Goal: Task Accomplishment & Management: Use online tool/utility

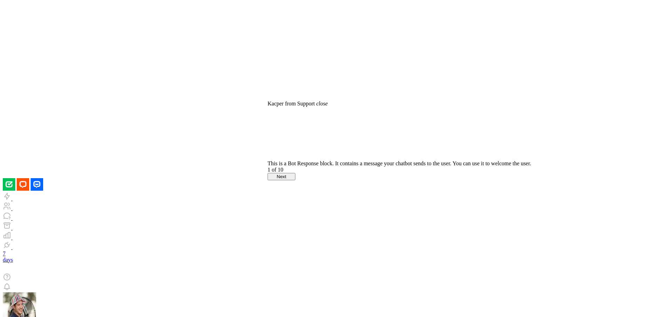
drag, startPoint x: 272, startPoint y: 191, endPoint x: 345, endPoint y: 212, distance: 76.4
click at [345, 167] on div "This is a Bot Response block. It contains a message your chatbot sends to the u…" at bounding box center [400, 137] width 264 height 60
drag, startPoint x: 336, startPoint y: 208, endPoint x: 287, endPoint y: 191, distance: 51.7
click at [287, 167] on div "This is a Bot Response block. It contains a message your chatbot sends to the u…" at bounding box center [400, 163] width 264 height 6
click at [295, 180] on button "Next" at bounding box center [282, 176] width 28 height 7
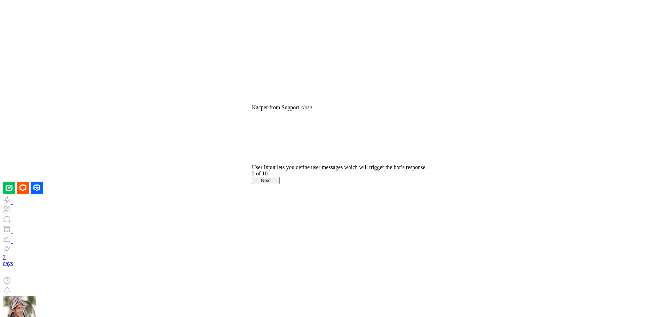
click at [280, 184] on button "Next" at bounding box center [266, 180] width 28 height 7
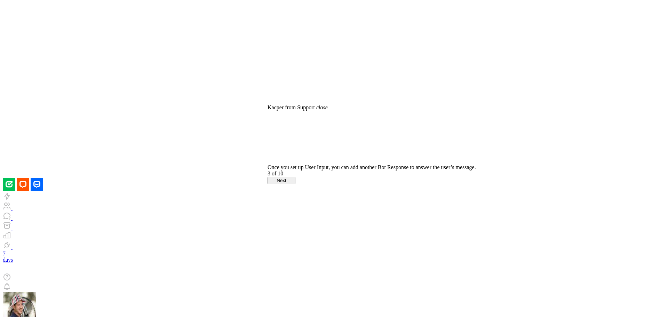
click at [295, 184] on button "Next" at bounding box center [282, 180] width 28 height 7
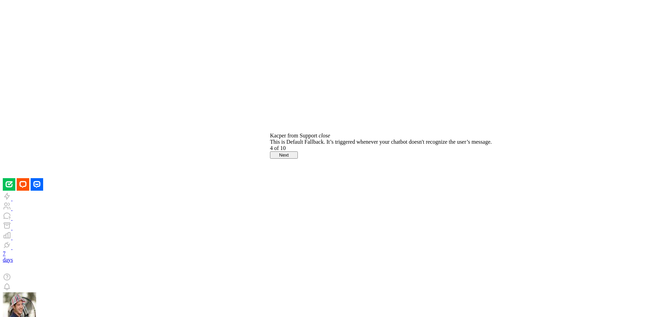
click at [298, 159] on button "Next" at bounding box center [284, 154] width 28 height 7
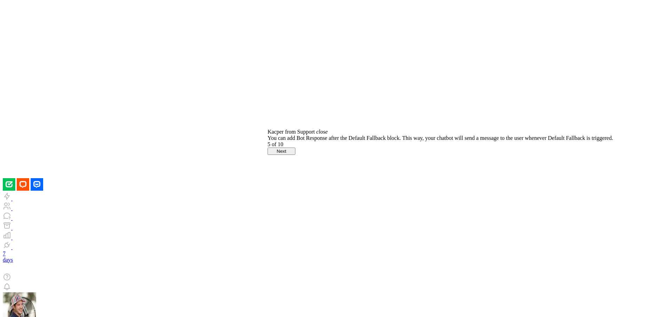
click at [295, 155] on button "Next" at bounding box center [282, 151] width 28 height 7
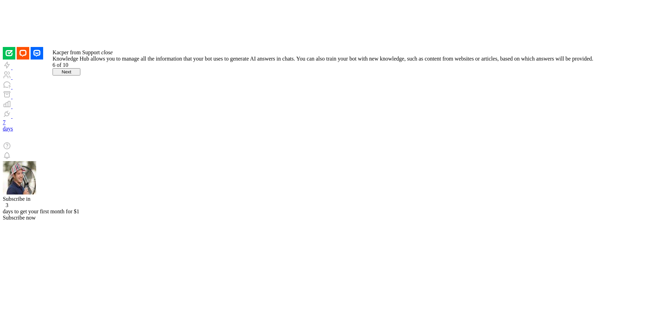
drag, startPoint x: 90, startPoint y: 114, endPoint x: 66, endPoint y: 83, distance: 39.7
click at [66, 62] on div "Knowledge Hub allows you to manage all the information that your bot uses to ge…" at bounding box center [323, 59] width 541 height 6
drag, startPoint x: 79, startPoint y: 119, endPoint x: 63, endPoint y: 78, distance: 44.0
click at [62, 62] on div "Knowledge Hub allows you to manage all the information that your bot uses to ge…" at bounding box center [323, 59] width 541 height 6
drag, startPoint x: 63, startPoint y: 77, endPoint x: 89, endPoint y: 101, distance: 34.7
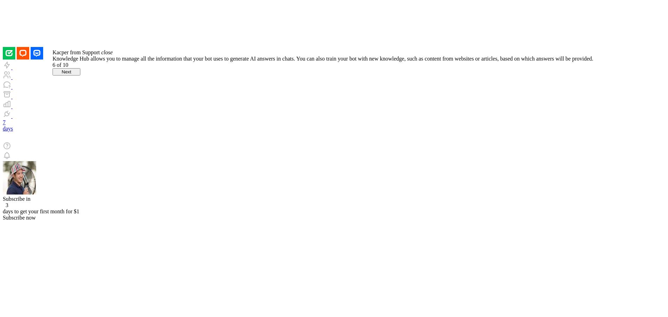
click at [89, 62] on div "Knowledge Hub allows you to manage all the information that your bot uses to ge…" at bounding box center [323, 59] width 541 height 6
click at [80, 76] on button "Next" at bounding box center [67, 71] width 28 height 7
drag, startPoint x: 71, startPoint y: 73, endPoint x: 122, endPoint y: 92, distance: 55.3
click at [122, 62] on div "The AI Training & FAQ module allows you to train your chatbot and manage the mo…" at bounding box center [195, 59] width 255 height 6
drag, startPoint x: 144, startPoint y: 90, endPoint x: 77, endPoint y: 79, distance: 68.1
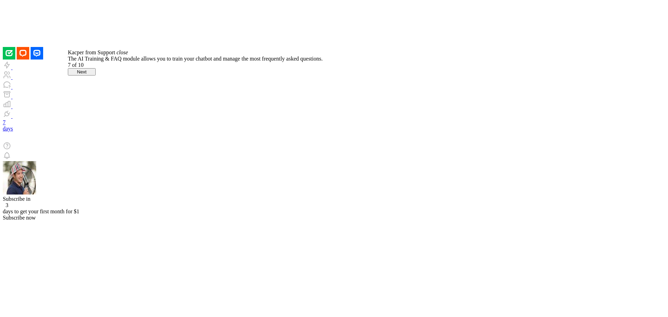
click at [77, 62] on div "The AI Training & FAQ module allows you to train your chatbot and manage the mo…" at bounding box center [195, 59] width 255 height 6
click at [96, 76] on button "Next" at bounding box center [82, 71] width 28 height 7
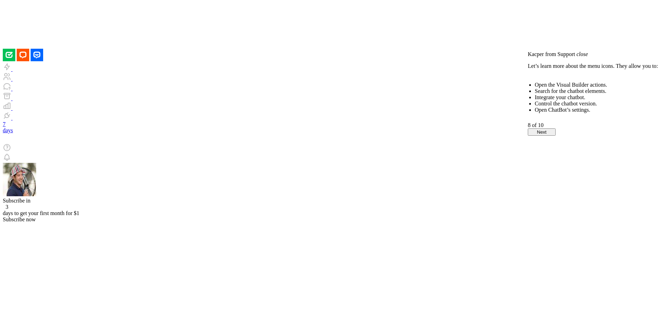
drag, startPoint x: 581, startPoint y: 83, endPoint x: 537, endPoint y: 80, distance: 44.6
click at [537, 69] on p "Let’s learn more about the menu icons. They allow you to:" at bounding box center [593, 66] width 130 height 6
click at [556, 136] on button "Next" at bounding box center [542, 131] width 28 height 7
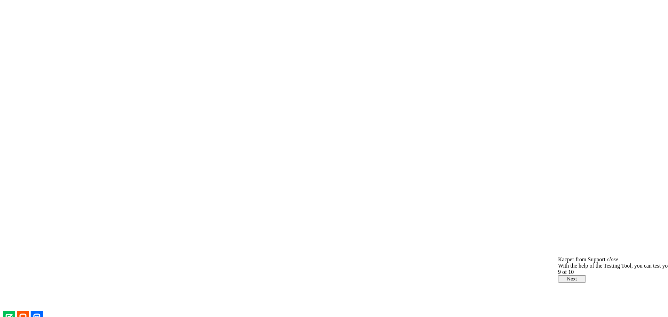
drag, startPoint x: 589, startPoint y: 260, endPoint x: 556, endPoint y: 238, distance: 40.1
drag, startPoint x: 565, startPoint y: 237, endPoint x: 599, endPoint y: 255, distance: 38.6
click at [599, 263] on div "With the help of the Testing Tool, you can test your bot before publishing it t…" at bounding box center [663, 266] width 211 height 6
click at [586, 275] on button "Next" at bounding box center [572, 278] width 28 height 7
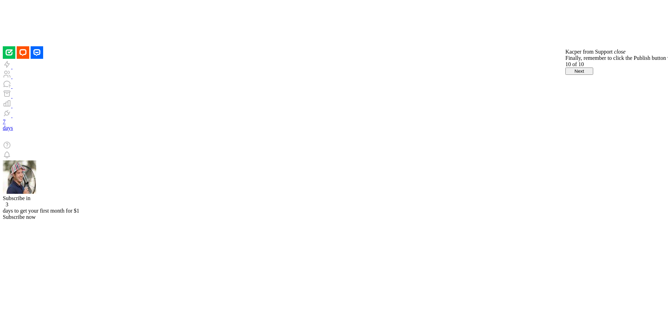
click at [593, 75] on button "Next" at bounding box center [579, 71] width 28 height 7
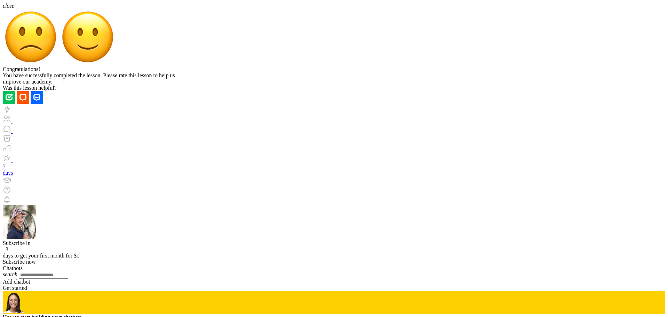
click at [116, 65] on img at bounding box center [88, 37] width 56 height 56
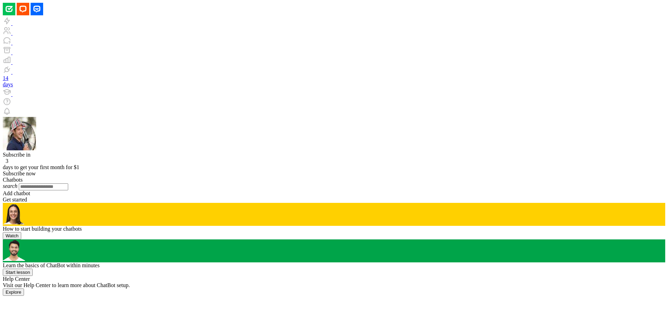
click at [157, 190] on div "Add chatbot" at bounding box center [334, 193] width 663 height 6
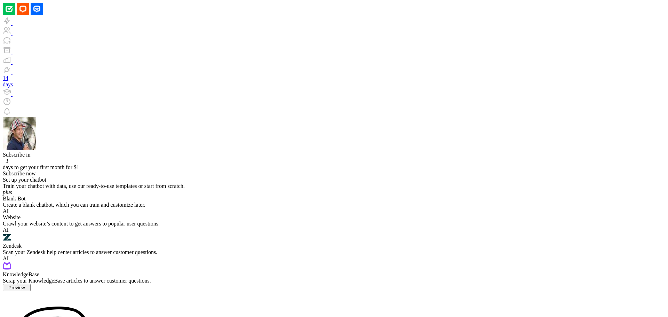
click at [262, 221] on div "Crawl your website’s content to get answers to popular user questions." at bounding box center [334, 224] width 663 height 6
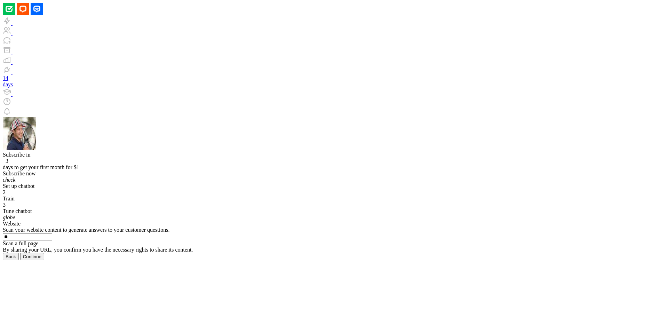
type input "*"
type input "**********"
click at [470, 240] on div "Scan a full page" at bounding box center [334, 243] width 663 height 6
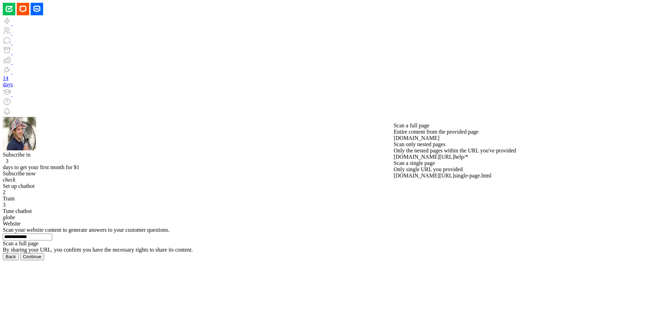
click at [470, 240] on div "Scan a full page" at bounding box center [334, 243] width 663 height 6
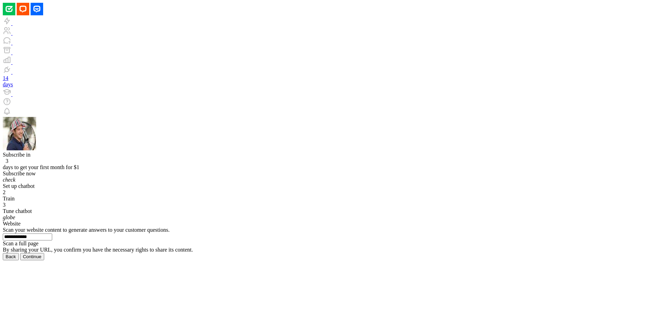
click at [44, 260] on button "Continue" at bounding box center [32, 256] width 24 height 7
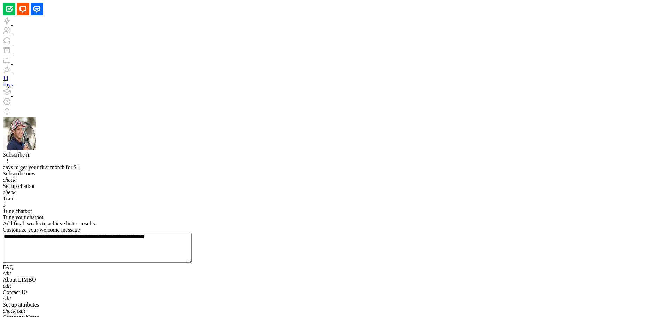
drag, startPoint x: 166, startPoint y: 72, endPoint x: 265, endPoint y: 78, distance: 99.0
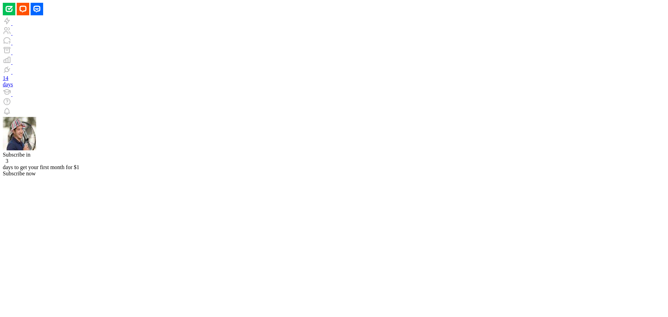
drag, startPoint x: 276, startPoint y: 205, endPoint x: 217, endPoint y: 247, distance: 71.6
drag, startPoint x: 273, startPoint y: 130, endPoint x: 267, endPoint y: 177, distance: 47.0
drag, startPoint x: 211, startPoint y: 120, endPoint x: 240, endPoint y: 166, distance: 54.1
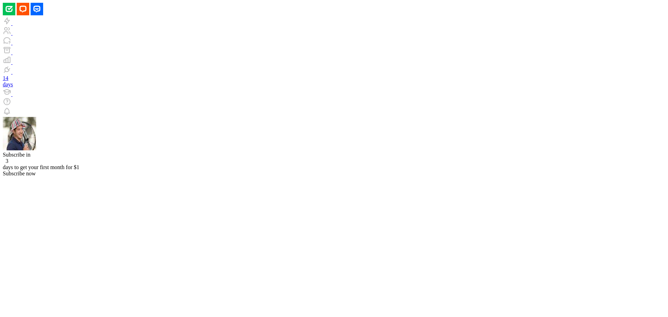
type input "**********"
drag, startPoint x: 384, startPoint y: 182, endPoint x: 385, endPoint y: 234, distance: 52.5
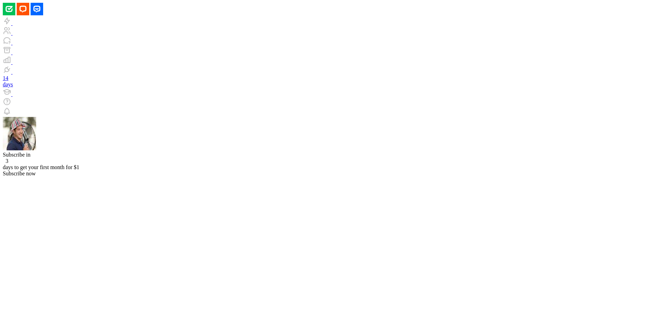
type input "**********"
drag, startPoint x: 362, startPoint y: 88, endPoint x: 368, endPoint y: 141, distance: 52.8
drag, startPoint x: 467, startPoint y: 77, endPoint x: 505, endPoint y: 120, distance: 57.9
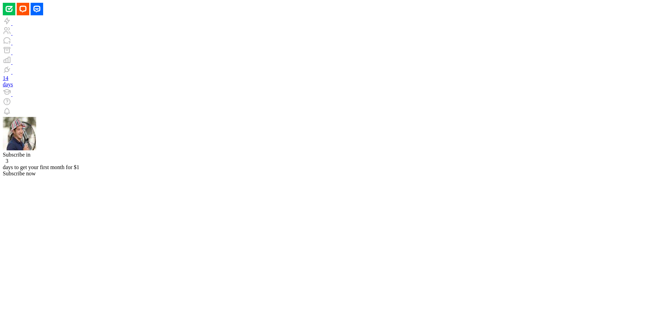
type input "*"
type input "**********"
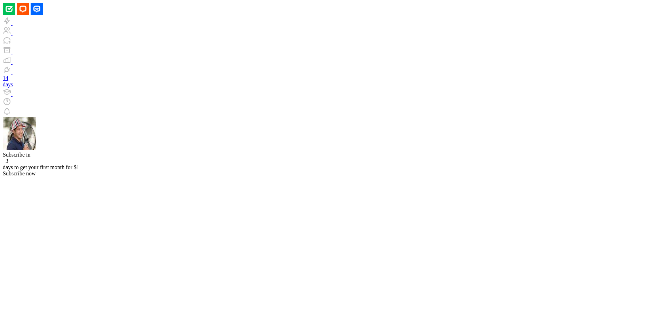
drag, startPoint x: 179, startPoint y: 174, endPoint x: 179, endPoint y: 225, distance: 50.5
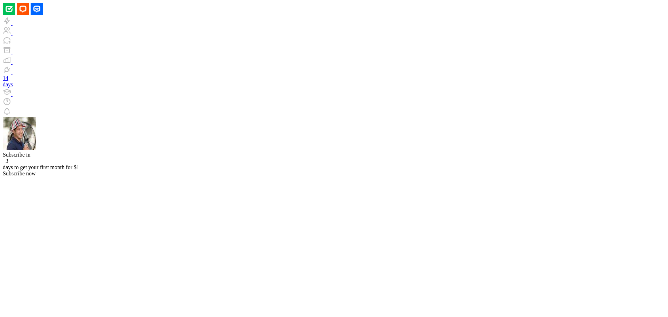
drag, startPoint x: 303, startPoint y: 159, endPoint x: 301, endPoint y: 294, distance: 134.3
drag, startPoint x: 360, startPoint y: 153, endPoint x: 332, endPoint y: 179, distance: 38.7
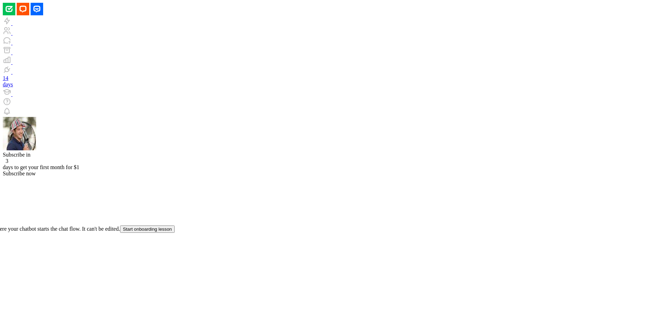
click at [144, 233] on button "Start onboarding lesson" at bounding box center [147, 228] width 55 height 7
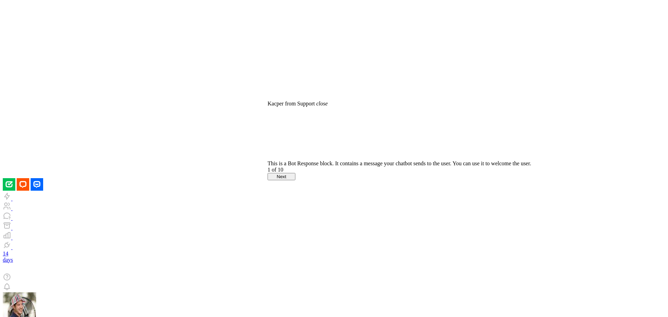
click at [328, 106] on icon "close" at bounding box center [321, 104] width 11 height 6
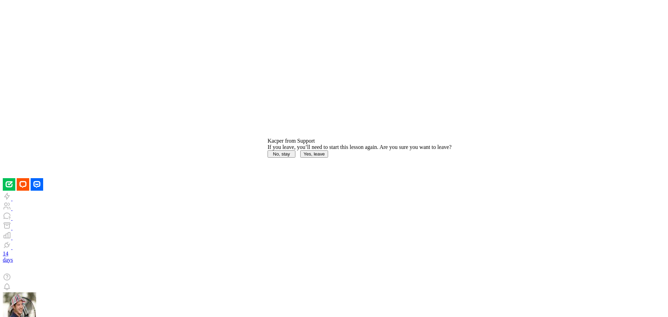
click at [362, 158] on div "If you leave, you’ll need to start this lesson again. Are you sure you want to …" at bounding box center [360, 151] width 184 height 14
click at [328, 158] on button "Yes, leave" at bounding box center [314, 153] width 28 height 7
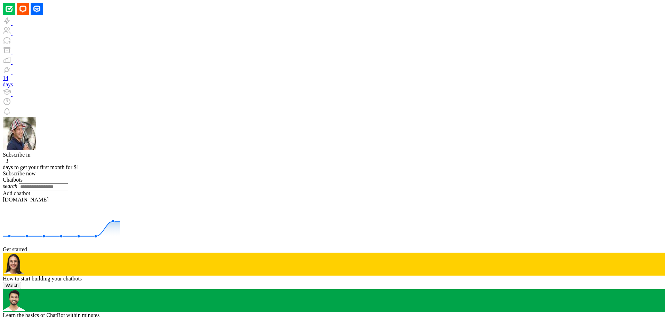
click at [185, 190] on div "Add chatbot" at bounding box center [334, 193] width 663 height 6
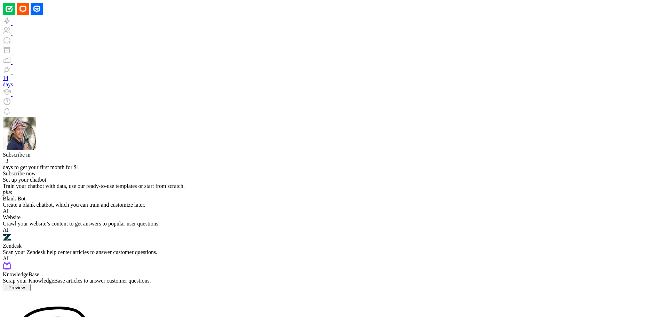
drag, startPoint x: 255, startPoint y: 97, endPoint x: 260, endPoint y: 82, distance: 16.0
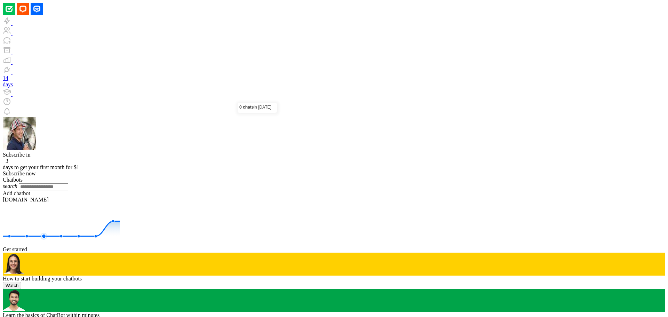
click at [120, 203] on rect at bounding box center [61, 224] width 117 height 43
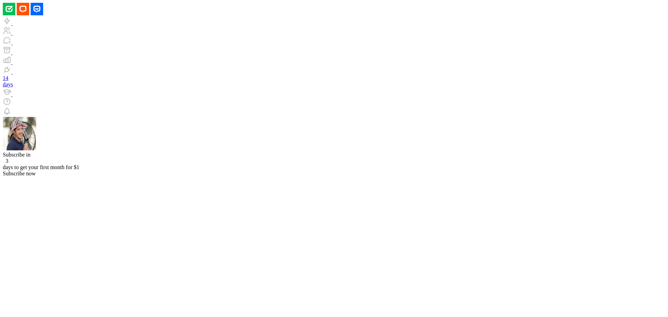
drag, startPoint x: 268, startPoint y: 122, endPoint x: 272, endPoint y: 185, distance: 63.5
drag, startPoint x: 253, startPoint y: 80, endPoint x: 253, endPoint y: 161, distance: 80.7
drag, startPoint x: 247, startPoint y: 151, endPoint x: 259, endPoint y: 75, distance: 77.2
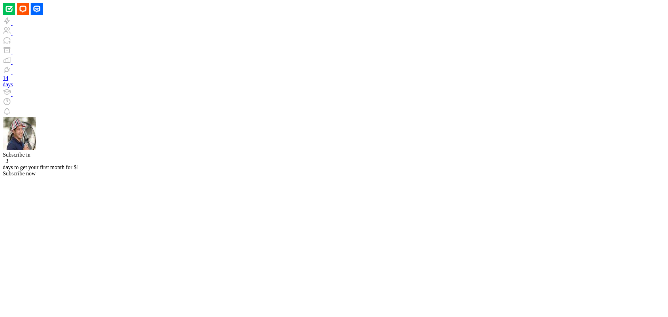
drag, startPoint x: 260, startPoint y: 258, endPoint x: 257, endPoint y: 146, distance: 111.7
drag, startPoint x: 245, startPoint y: 225, endPoint x: 240, endPoint y: 185, distance: 40.7
drag, startPoint x: 242, startPoint y: 203, endPoint x: 217, endPoint y: 149, distance: 59.2
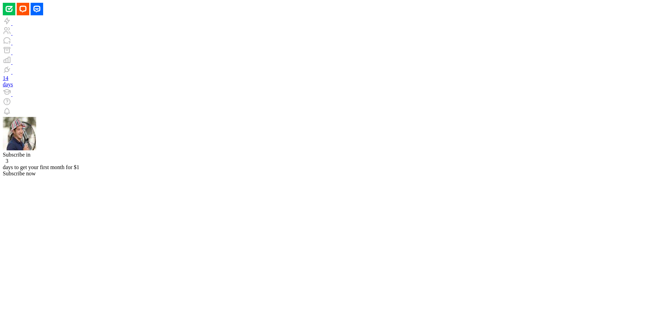
drag, startPoint x: 225, startPoint y: 167, endPoint x: 179, endPoint y: 181, distance: 49.0
drag, startPoint x: 312, startPoint y: 200, endPoint x: 397, endPoint y: 229, distance: 89.8
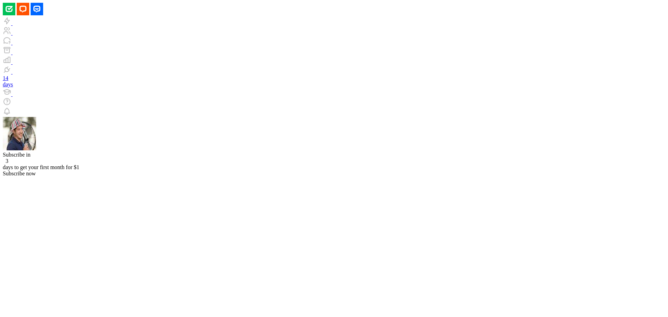
drag, startPoint x: 469, startPoint y: 108, endPoint x: 463, endPoint y: 149, distance: 41.8
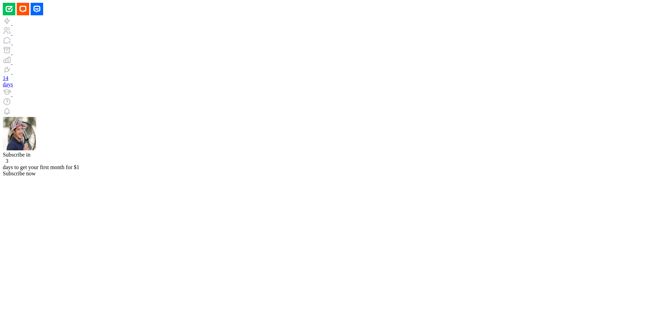
drag, startPoint x: 475, startPoint y: 149, endPoint x: 454, endPoint y: 119, distance: 36.0
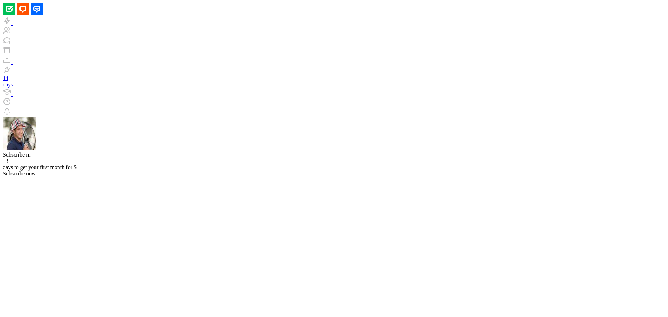
drag, startPoint x: 452, startPoint y: 97, endPoint x: 483, endPoint y: 125, distance: 41.9
drag, startPoint x: 483, startPoint y: 125, endPoint x: 501, endPoint y: 127, distance: 18.9
drag, startPoint x: 501, startPoint y: 174, endPoint x: 505, endPoint y: 176, distance: 4.7
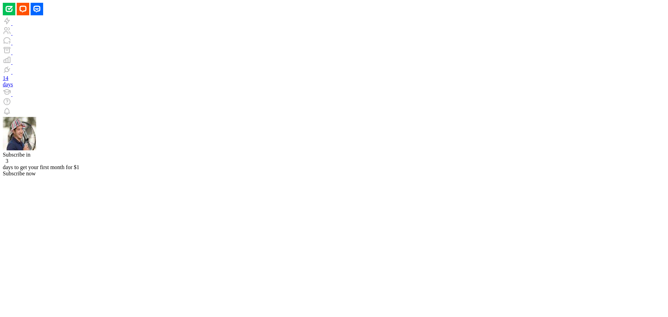
drag, startPoint x: 390, startPoint y: 68, endPoint x: 383, endPoint y: 118, distance: 50.6
type input "*"
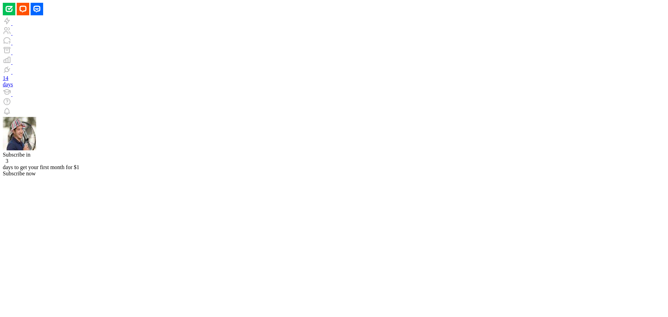
type input "*"
type input "**********"
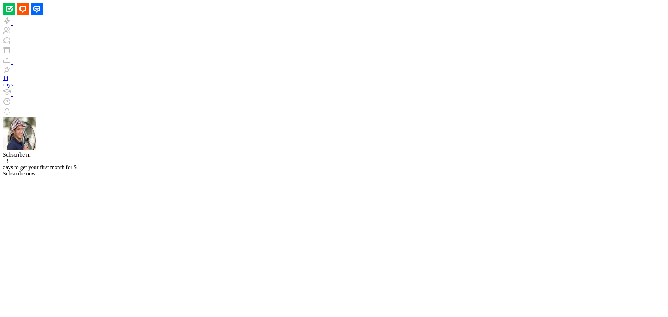
scroll to position [19, 0]
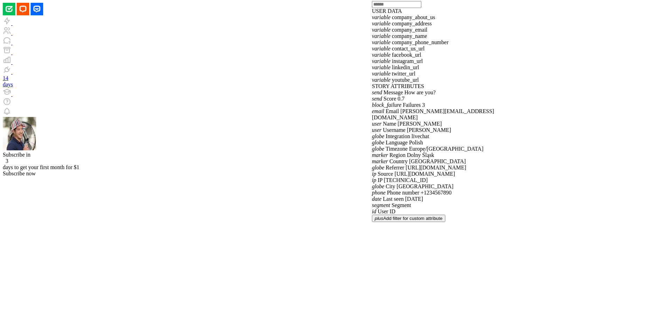
scroll to position [256, 0]
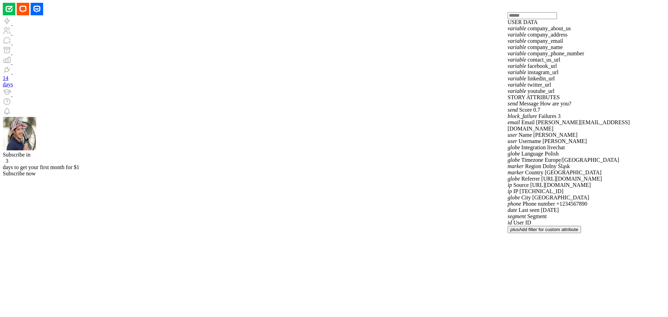
scroll to position [174, 0]
click at [553, 226] on button "plus Add filter for custom attribute" at bounding box center [544, 229] width 73 height 7
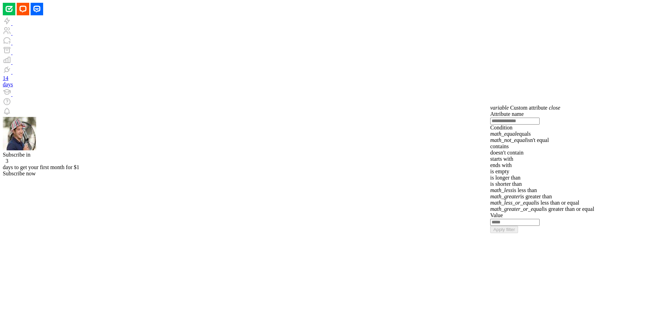
click at [593, 143] on div "contains" at bounding box center [542, 146] width 104 height 6
click at [536, 118] on input at bounding box center [514, 121] width 49 height 7
type input "*"
click at [594, 105] on div "variable Custom attribute close Attribute name Condition math_equal equals math…" at bounding box center [542, 169] width 104 height 128
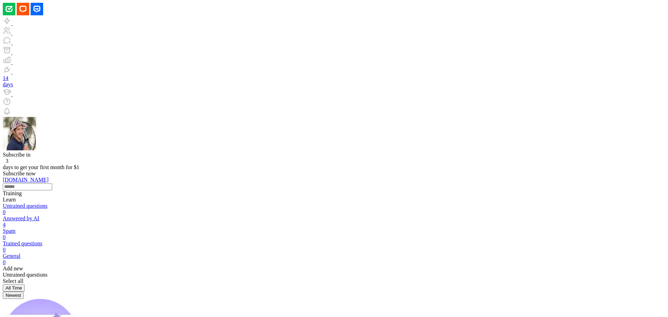
click at [103, 215] on div "Answered by AI" at bounding box center [334, 218] width 663 height 6
click at [145, 203] on div "Untrained questions" at bounding box center [334, 206] width 663 height 6
click at [187, 177] on div "[DOMAIN_NAME]" at bounding box center [334, 184] width 663 height 14
click at [185, 152] on div "Subscribe [DATE] to get your first month for $1 Subscribe now" at bounding box center [334, 164] width 663 height 25
click at [648, 177] on div "[DOMAIN_NAME]" at bounding box center [334, 184] width 663 height 14
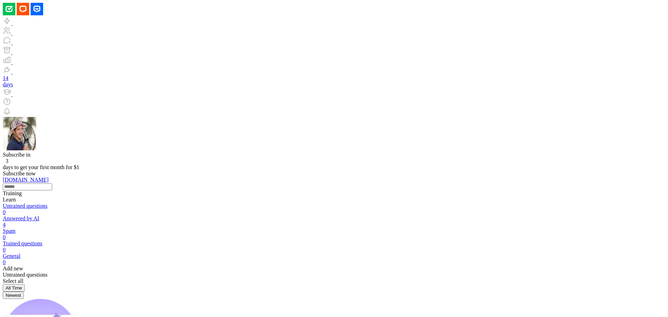
click at [3, 190] on icon at bounding box center [3, 190] width 0 height 0
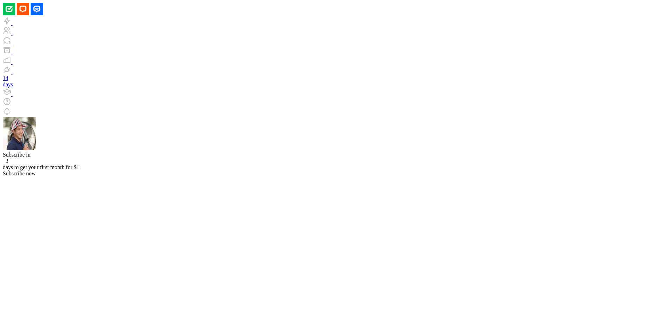
drag, startPoint x: 284, startPoint y: 121, endPoint x: 277, endPoint y: 187, distance: 66.4
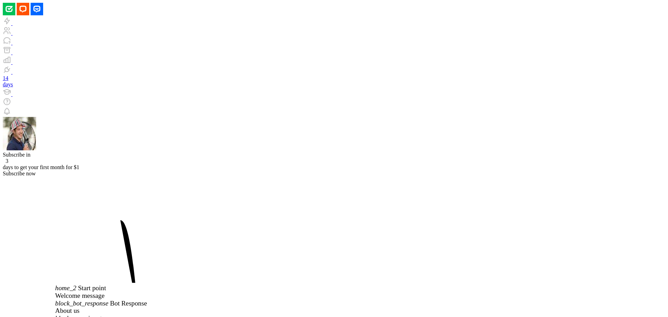
drag, startPoint x: 254, startPoint y: 81, endPoint x: 213, endPoint y: 207, distance: 131.9
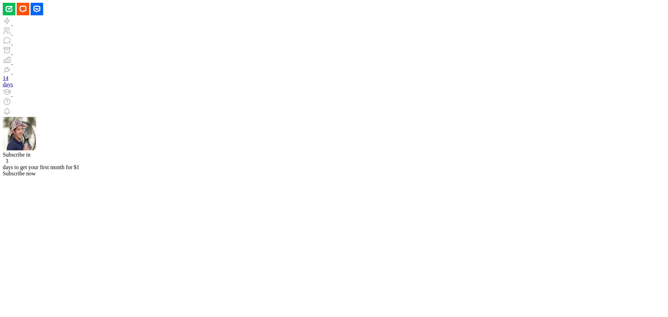
drag, startPoint x: 344, startPoint y: 75, endPoint x: 334, endPoint y: 111, distance: 36.7
drag, startPoint x: 266, startPoint y: 100, endPoint x: 178, endPoint y: 299, distance: 217.0
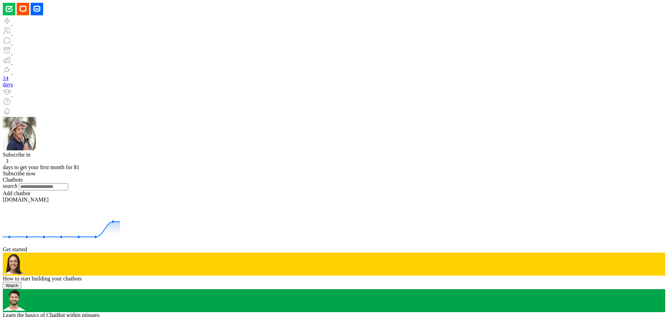
click at [287, 197] on div "[DOMAIN_NAME]" at bounding box center [334, 200] width 663 height 6
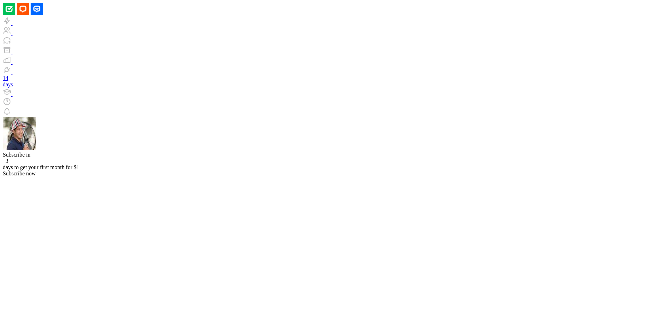
drag, startPoint x: 423, startPoint y: 198, endPoint x: 347, endPoint y: 331, distance: 153.2
drag, startPoint x: 364, startPoint y: 77, endPoint x: 365, endPoint y: 257, distance: 180.9
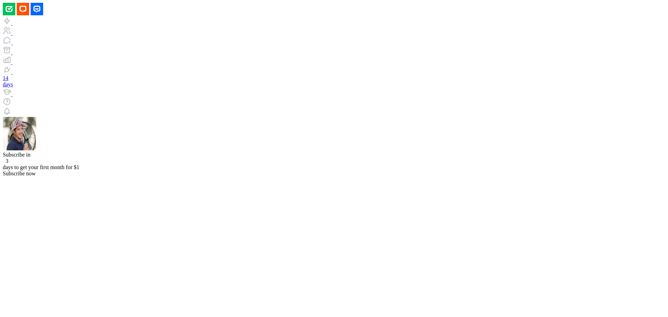
drag, startPoint x: 207, startPoint y: 162, endPoint x: 205, endPoint y: 76, distance: 86.0
drag, startPoint x: 233, startPoint y: 204, endPoint x: 241, endPoint y: 157, distance: 47.3
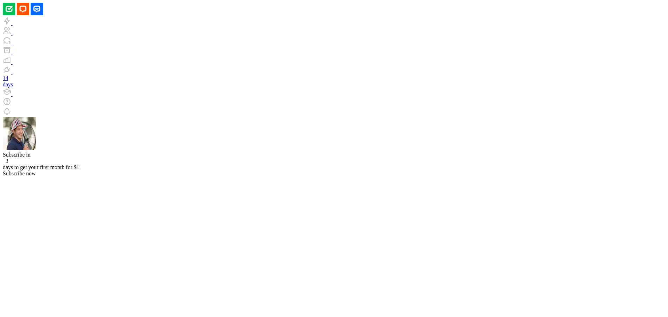
drag, startPoint x: 164, startPoint y: 142, endPoint x: 166, endPoint y: 126, distance: 16.1
drag, startPoint x: 572, startPoint y: 45, endPoint x: 571, endPoint y: 40, distance: 5.2
drag, startPoint x: 335, startPoint y: 194, endPoint x: 376, endPoint y: 151, distance: 58.8
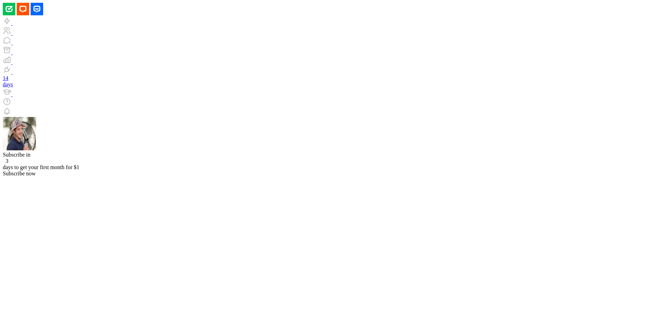
drag, startPoint x: 427, startPoint y: 214, endPoint x: 478, endPoint y: 143, distance: 87.8
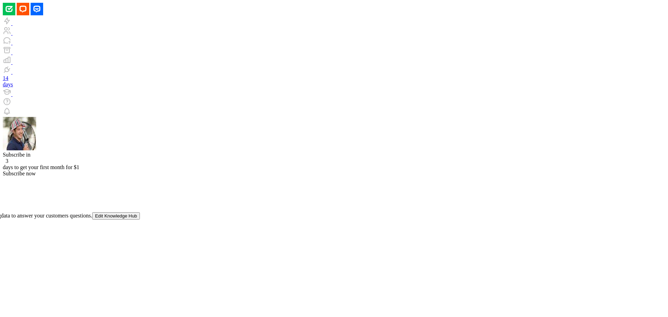
click at [111, 220] on button "Edit Knowledge Hub" at bounding box center [116, 215] width 48 height 7
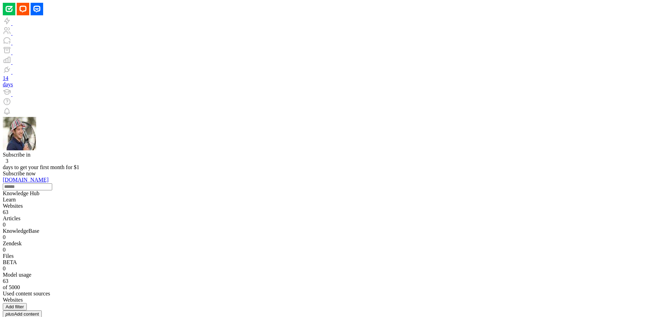
click at [162, 190] on div "Knowledge Hub Learn Websites 63 Articles 0 KnowledgeBase 0 Zendesk 0 Files BETA…" at bounding box center [334, 243] width 663 height 106
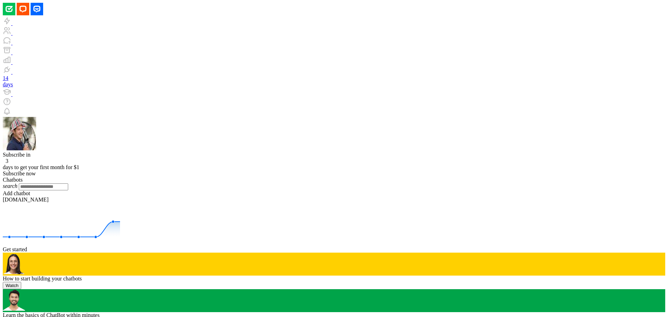
click at [162, 190] on div "Add chatbot" at bounding box center [334, 193] width 663 height 6
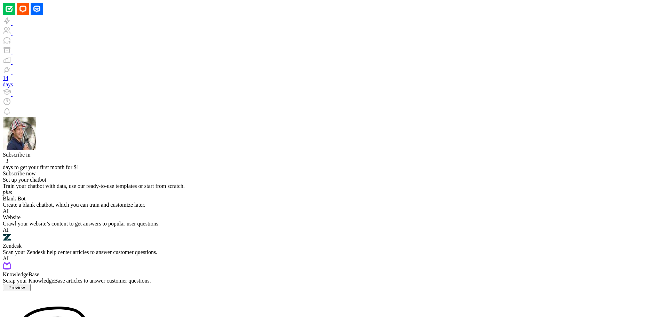
click at [230, 221] on div "Crawl your website’s content to get answers to popular user questions." at bounding box center [334, 224] width 663 height 6
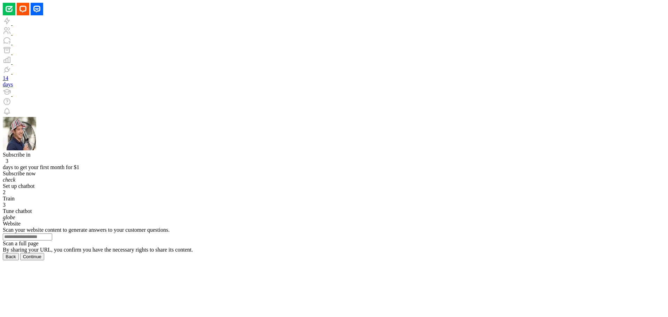
paste input "**********"
type input "**********"
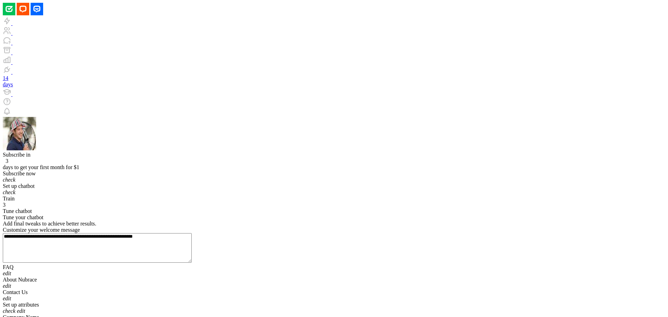
scroll to position [89, 0]
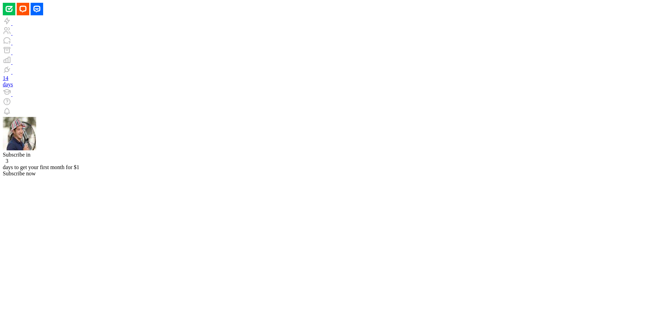
type input "*"
type input "**********"
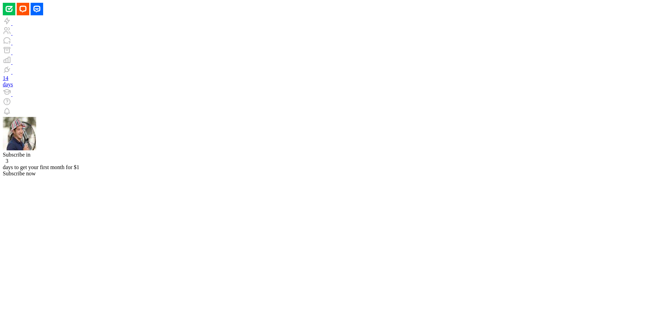
scroll to position [157, 0]
type input "**********"
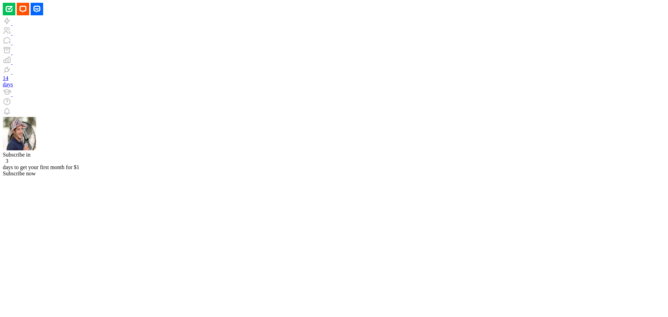
type input "*"
type input "**********"
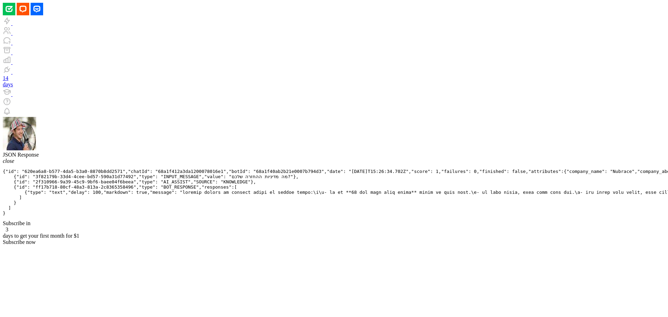
scroll to position [0, 0]
click at [474, 174] on div "JSON Response close { "id": "620ea6a8-b577-4da5-b3a0-8870b8dd2571" , "chatId": …" at bounding box center [334, 184] width 663 height 64
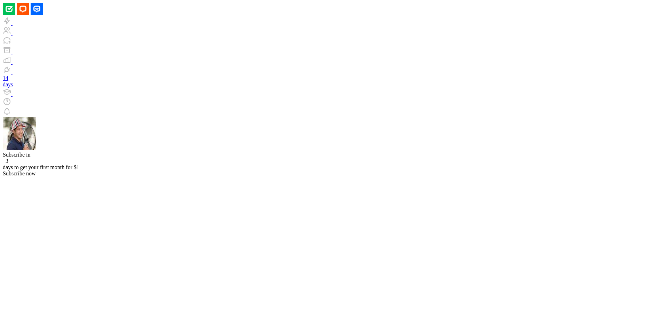
scroll to position [629, 0]
drag, startPoint x: 635, startPoint y: 241, endPoint x: 589, endPoint y: 252, distance: 47.1
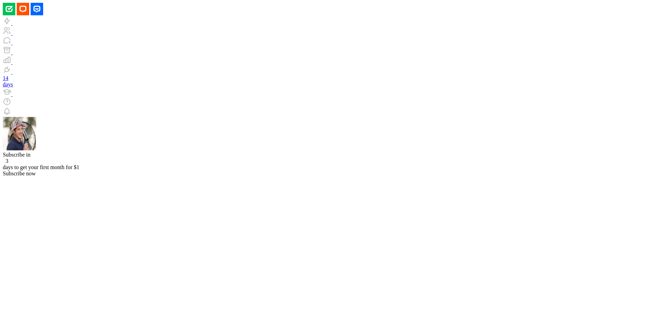
type input "*"
type input "**********"
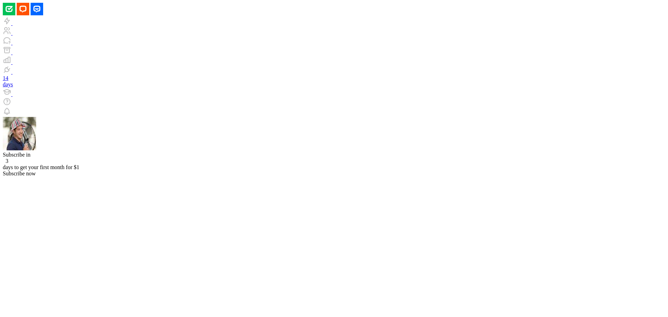
type input "**********"
drag, startPoint x: 543, startPoint y: 222, endPoint x: 600, endPoint y: 270, distance: 74.6
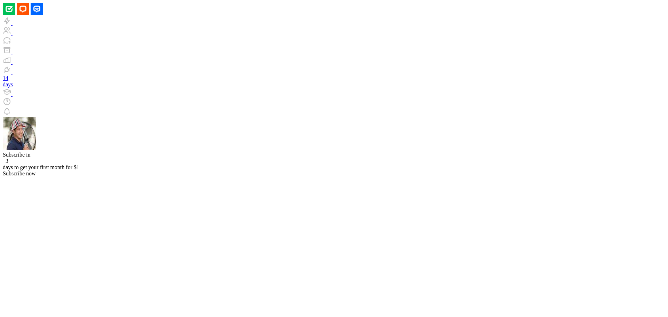
drag, startPoint x: 532, startPoint y: 272, endPoint x: 498, endPoint y: 287, distance: 37.6
type input "**********"
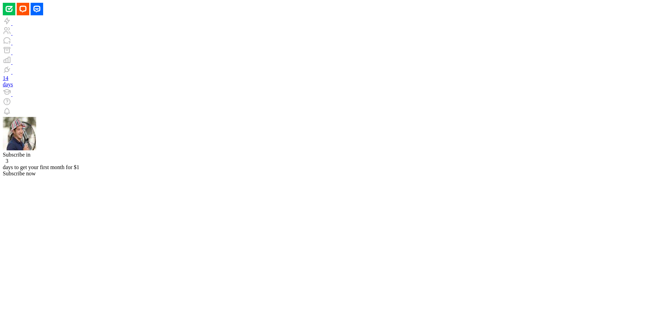
drag, startPoint x: 287, startPoint y: 134, endPoint x: 278, endPoint y: 217, distance: 84.0
drag, startPoint x: 278, startPoint y: 60, endPoint x: 220, endPoint y: 144, distance: 103.1
drag, startPoint x: 340, startPoint y: 208, endPoint x: 388, endPoint y: 210, distance: 48.8
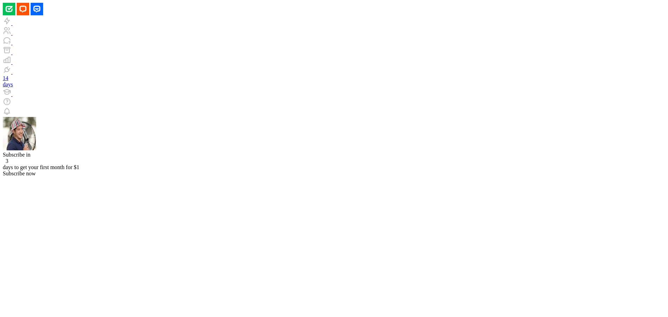
type input "*"
type input "**********"
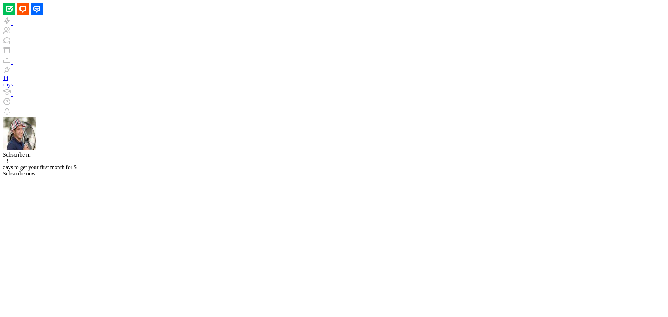
scroll to position [1297, 0]
drag, startPoint x: 233, startPoint y: 161, endPoint x: 243, endPoint y: 237, distance: 77.2
drag, startPoint x: 169, startPoint y: 134, endPoint x: 158, endPoint y: 221, distance: 87.0
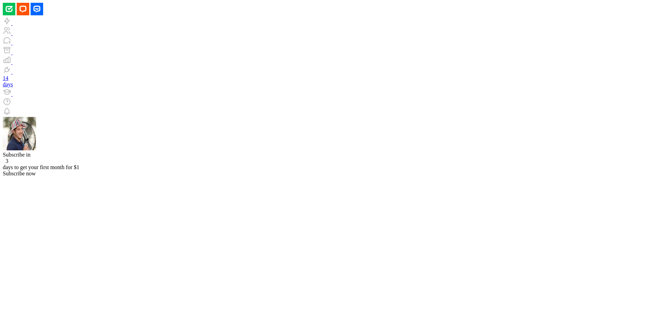
type input "*"
type input "**********"
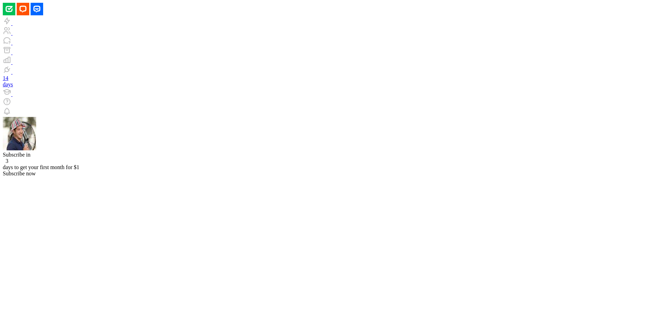
drag, startPoint x: 535, startPoint y: 57, endPoint x: 486, endPoint y: 57, distance: 49.1
type input "**********"
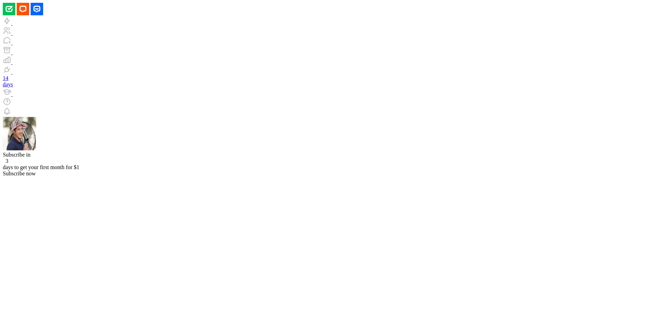
drag, startPoint x: 267, startPoint y: 154, endPoint x: 275, endPoint y: 144, distance: 12.6
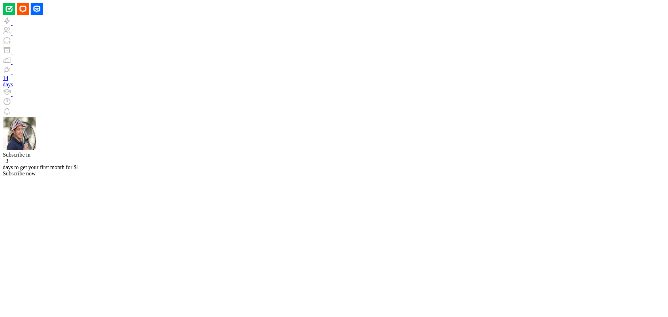
type input "*"
type input "**********"
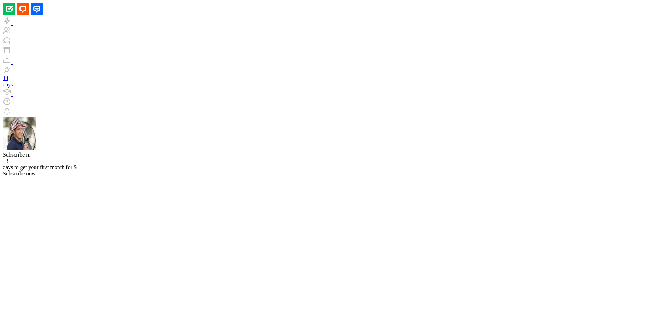
type input "*"
type input "**********"
drag, startPoint x: 275, startPoint y: 230, endPoint x: 212, endPoint y: 200, distance: 69.4
drag, startPoint x: 425, startPoint y: 235, endPoint x: 431, endPoint y: 300, distance: 65.4
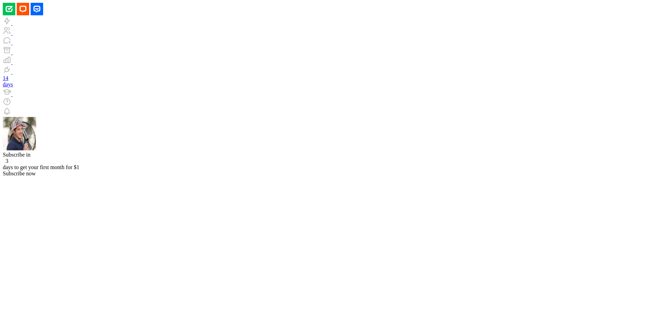
drag, startPoint x: 443, startPoint y: 251, endPoint x: 443, endPoint y: 312, distance: 61.6
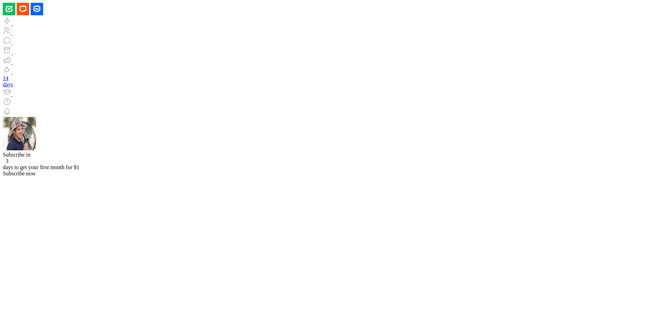
type input "**********"
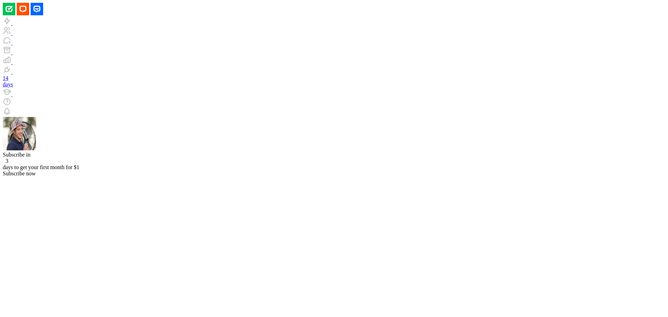
scroll to position [7, 0]
drag, startPoint x: 195, startPoint y: 68, endPoint x: 191, endPoint y: 106, distance: 38.2
drag, startPoint x: 275, startPoint y: 37, endPoint x: 289, endPoint y: 92, distance: 56.6
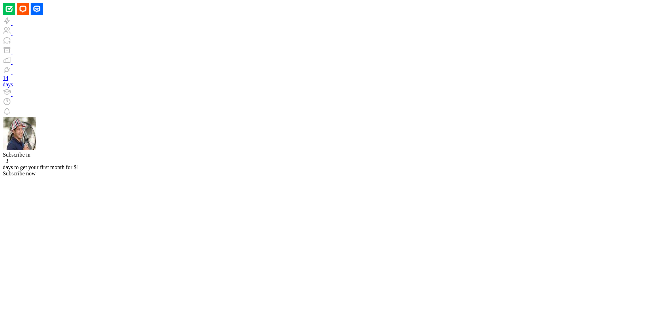
drag, startPoint x: 269, startPoint y: 140, endPoint x: 270, endPoint y: 144, distance: 4.3
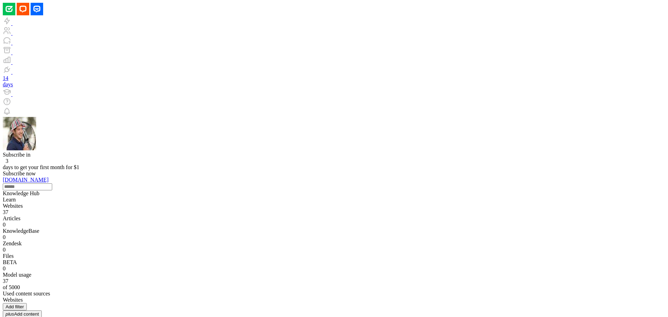
click at [256, 177] on div "[DOMAIN_NAME]" at bounding box center [334, 184] width 663 height 14
click at [3, 190] on link at bounding box center [3, 190] width 0 height 0
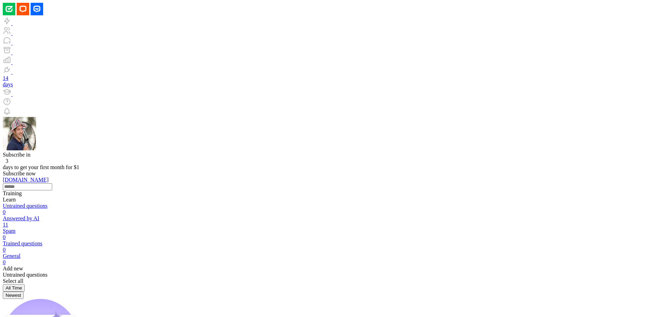
click at [118, 215] on link "Answered by AI 11" at bounding box center [334, 221] width 663 height 13
click at [500, 299] on div "**********" at bounding box center [334, 306] width 663 height 14
drag, startPoint x: 276, startPoint y: 140, endPoint x: 482, endPoint y: 188, distance: 212.0
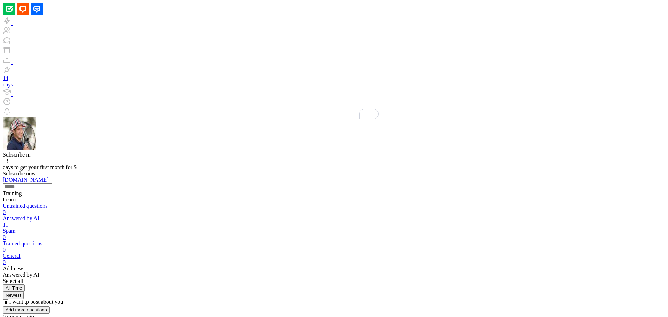
click at [395, 278] on div "Select all All Time Newest" at bounding box center [334, 288] width 663 height 21
click at [511, 152] on div "Subscribe [DATE] to get your first month for $1 Subscribe now" at bounding box center [334, 164] width 663 height 25
click at [3, 190] on icon at bounding box center [3, 190] width 0 height 0
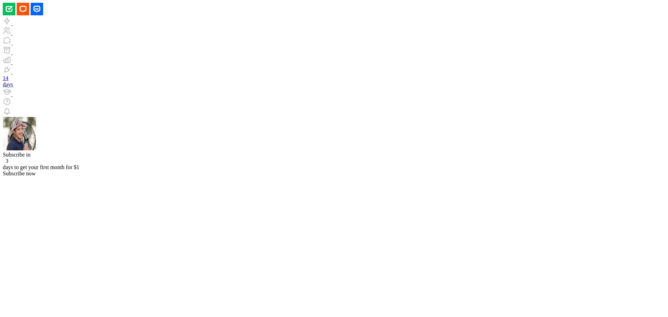
drag, startPoint x: 512, startPoint y: 193, endPoint x: 426, endPoint y: 313, distance: 147.9
drag, startPoint x: 523, startPoint y: 139, endPoint x: 536, endPoint y: 216, distance: 77.9
drag, startPoint x: 143, startPoint y: 108, endPoint x: 145, endPoint y: 138, distance: 30.4
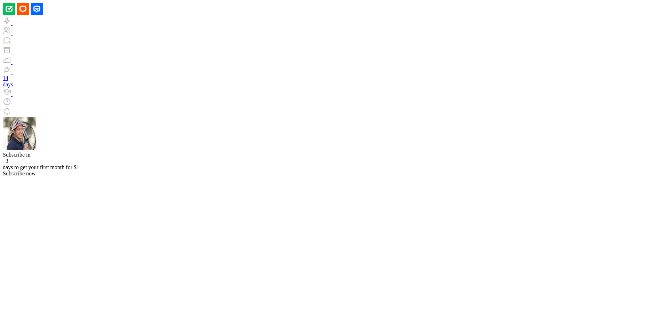
drag, startPoint x: 302, startPoint y: 244, endPoint x: 296, endPoint y: 119, distance: 125.4
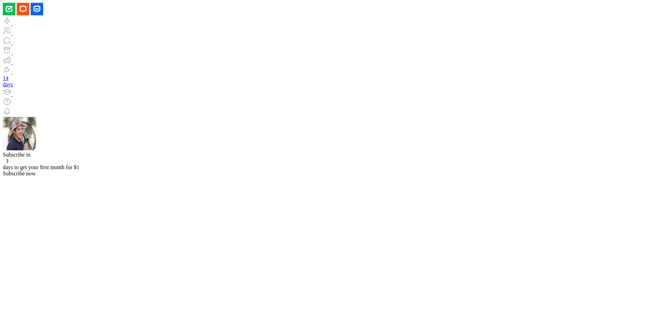
drag, startPoint x: 375, startPoint y: 157, endPoint x: 369, endPoint y: 288, distance: 131.7
type input "**********"
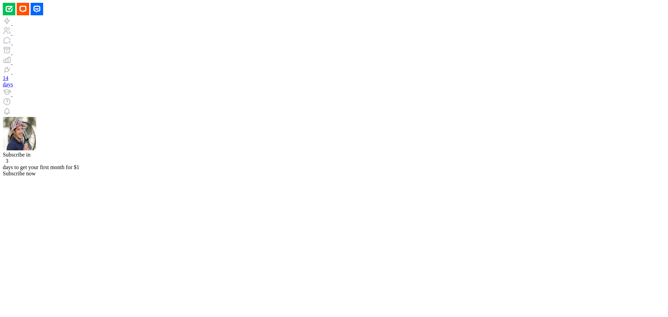
type input "**********"
drag, startPoint x: 264, startPoint y: 120, endPoint x: 168, endPoint y: 216, distance: 135.6
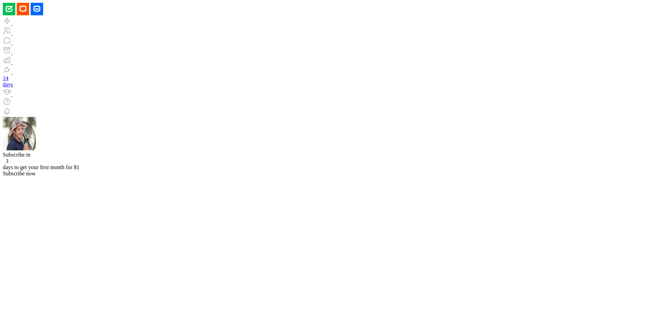
drag, startPoint x: 142, startPoint y: 126, endPoint x: 128, endPoint y: 196, distance: 70.6
drag, startPoint x: 135, startPoint y: 118, endPoint x: 86, endPoint y: 184, distance: 82.0
drag, startPoint x: 112, startPoint y: 193, endPoint x: 136, endPoint y: 158, distance: 43.2
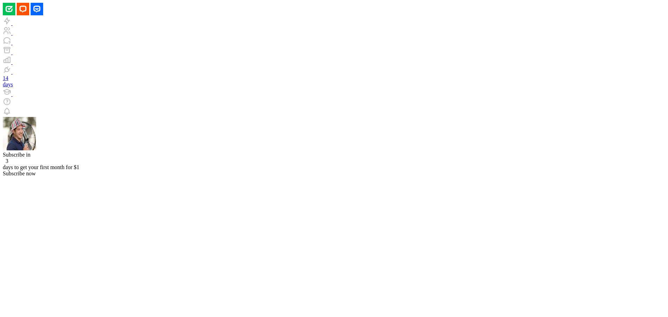
click at [147, 267] on button "Edit Knowledge Hub" at bounding box center [146, 263] width 48 height 7
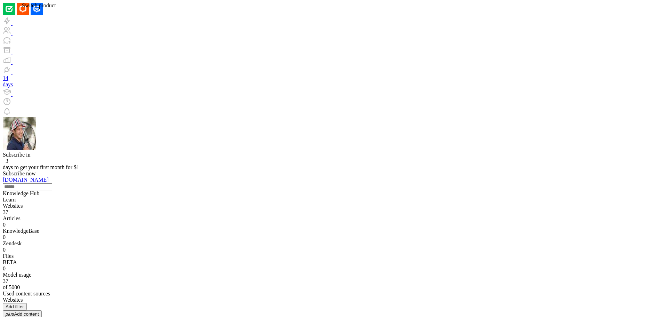
click at [33, 9] on icon at bounding box center [36, 9] width 7 height 7
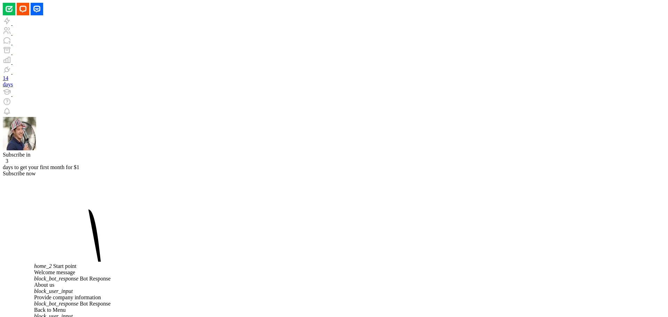
drag, startPoint x: 273, startPoint y: 41, endPoint x: 285, endPoint y: 37, distance: 13.1
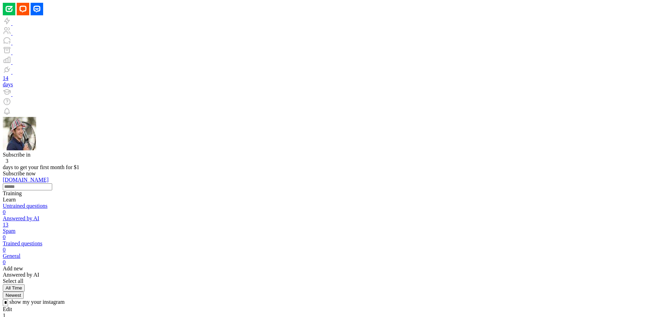
click at [3, 177] on icon at bounding box center [3, 177] width 0 height 0
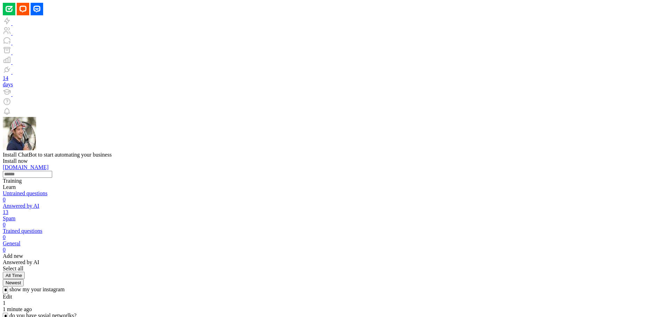
click at [3, 164] on icon at bounding box center [3, 164] width 0 height 0
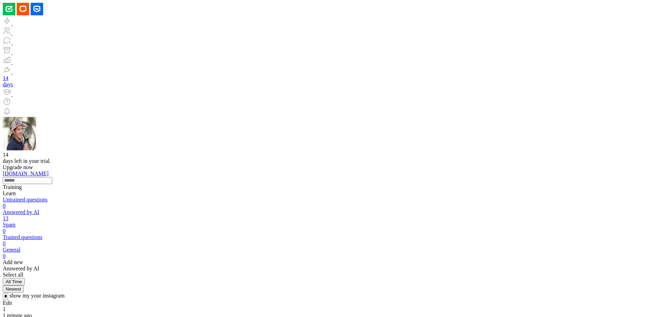
click at [660, 152] on div "14 days left in your trial. Upgrade now" at bounding box center [334, 161] width 663 height 19
click at [31, 11] on rect at bounding box center [37, 9] width 13 height 13
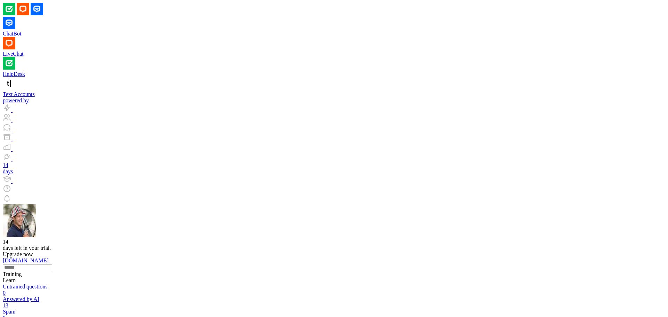
click at [15, 18] on rect at bounding box center [9, 23] width 13 height 13
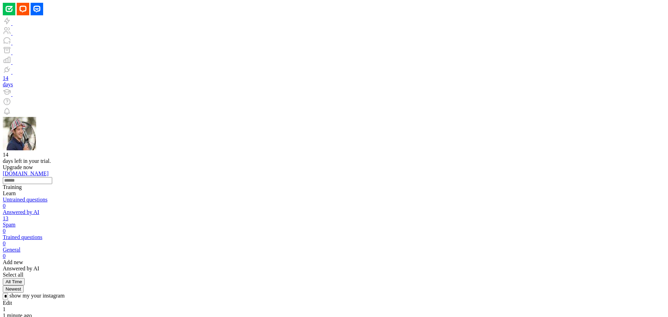
click at [3, 184] on icon at bounding box center [3, 184] width 0 height 0
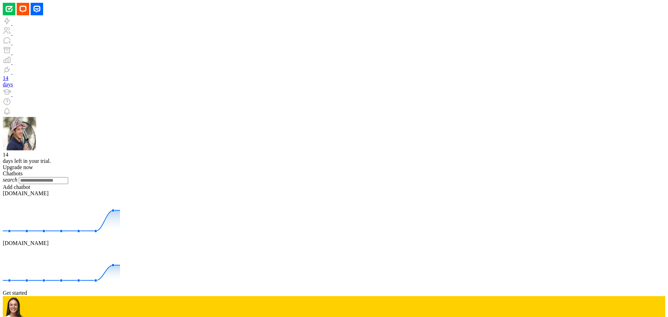
click at [129, 184] on div "Add chatbot" at bounding box center [334, 187] width 663 height 6
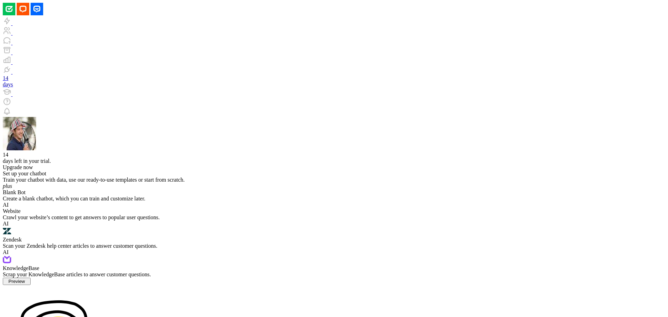
click at [301, 208] on div "Website" at bounding box center [334, 211] width 663 height 6
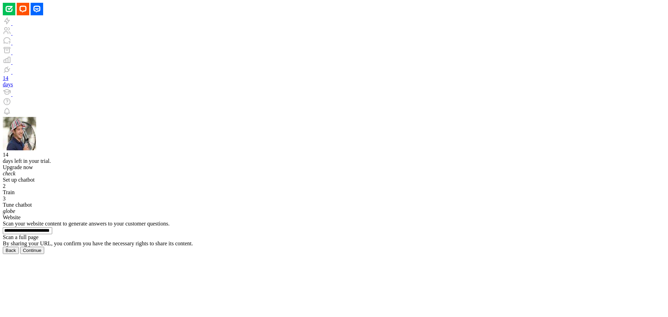
type input "**********"
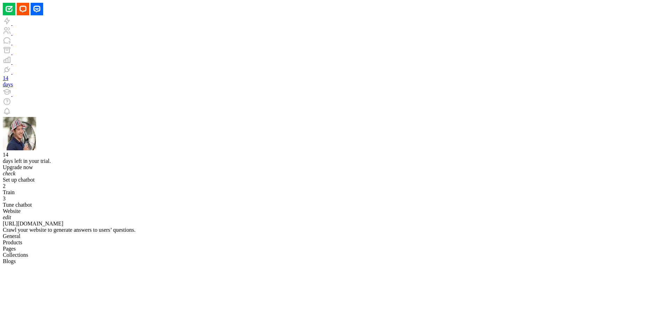
drag, startPoint x: 358, startPoint y: 85, endPoint x: 374, endPoint y: 67, distance: 24.4
click at [374, 208] on div "Website edit [URL][DOMAIN_NAME]" at bounding box center [334, 217] width 663 height 19
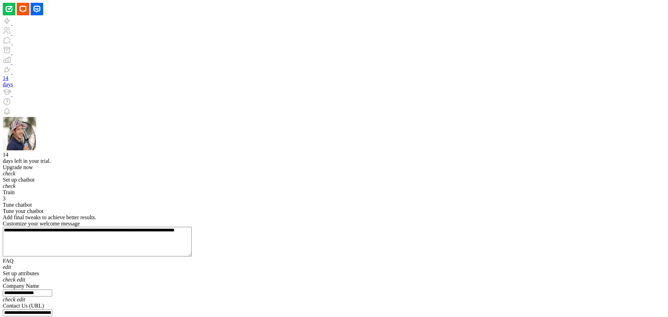
scroll to position [23, 0]
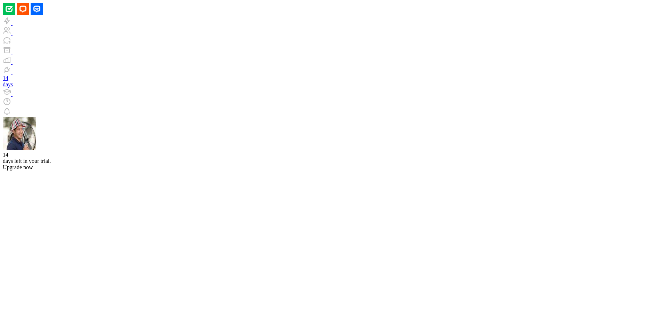
drag, startPoint x: 388, startPoint y: 182, endPoint x: 308, endPoint y: 285, distance: 130.5
drag, startPoint x: 255, startPoint y: 201, endPoint x: 213, endPoint y: 260, distance: 73.1
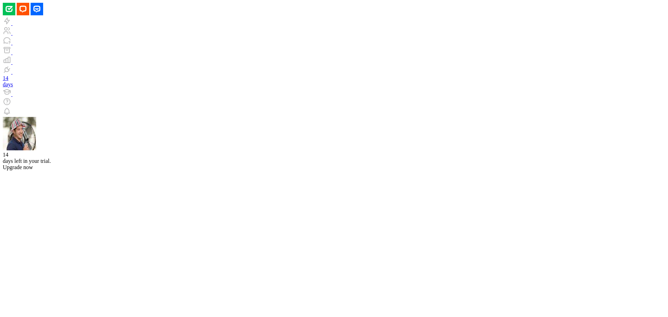
type input "*"
type input "**********"
type input "*"
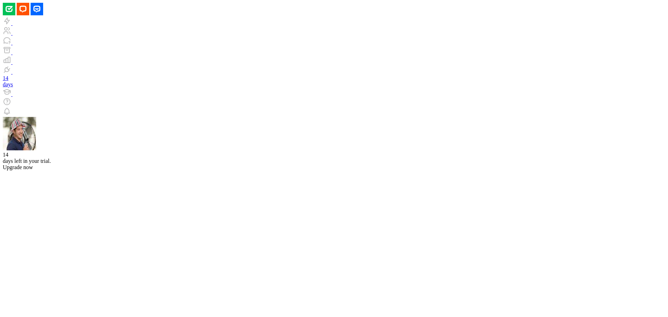
drag, startPoint x: 574, startPoint y: 266, endPoint x: 537, endPoint y: 221, distance: 58.9
copy div "Breaking Games offers a range of services focused on promoting and publishing b…"
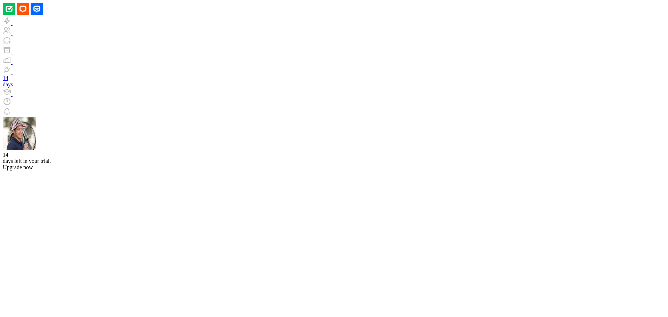
type input "**********"
type input "*"
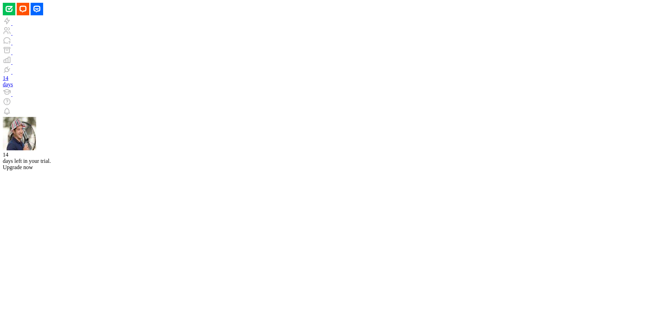
type input "*"
drag, startPoint x: 587, startPoint y: 232, endPoint x: 553, endPoint y: 236, distance: 33.9
copy li "Rise of Tribes"
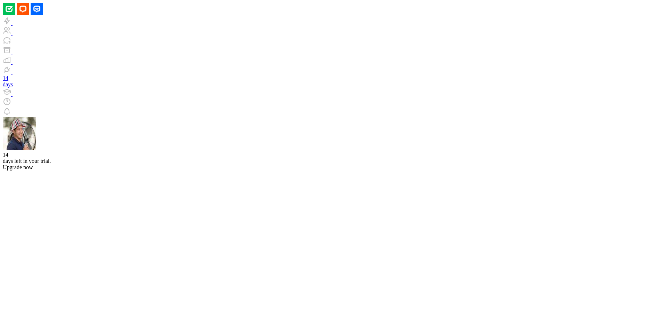
paste input "**********"
type input "**********"
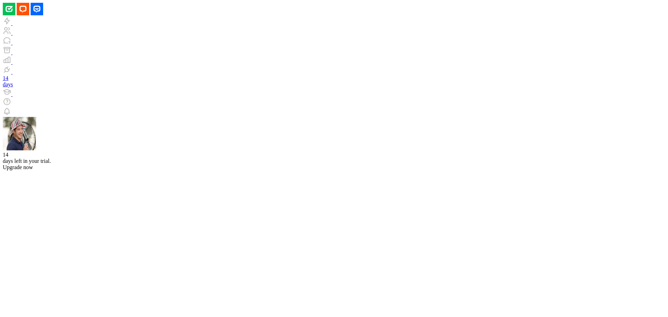
type input "**********"
type input "*"
type input "**********"
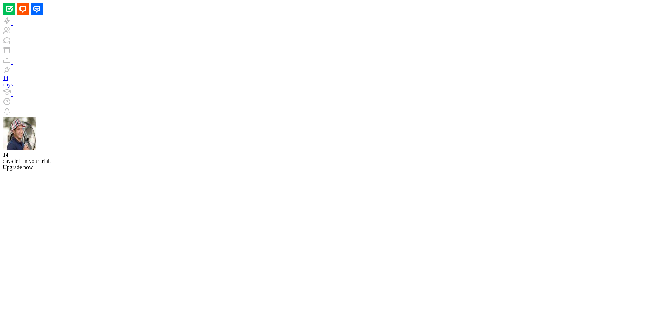
scroll to position [0, 6]
type input "**********"
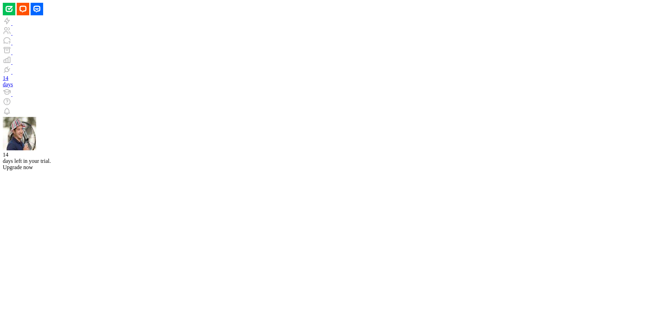
drag, startPoint x: 164, startPoint y: 236, endPoint x: 138, endPoint y: 304, distance: 72.2
